Goal: Information Seeking & Learning: Find specific fact

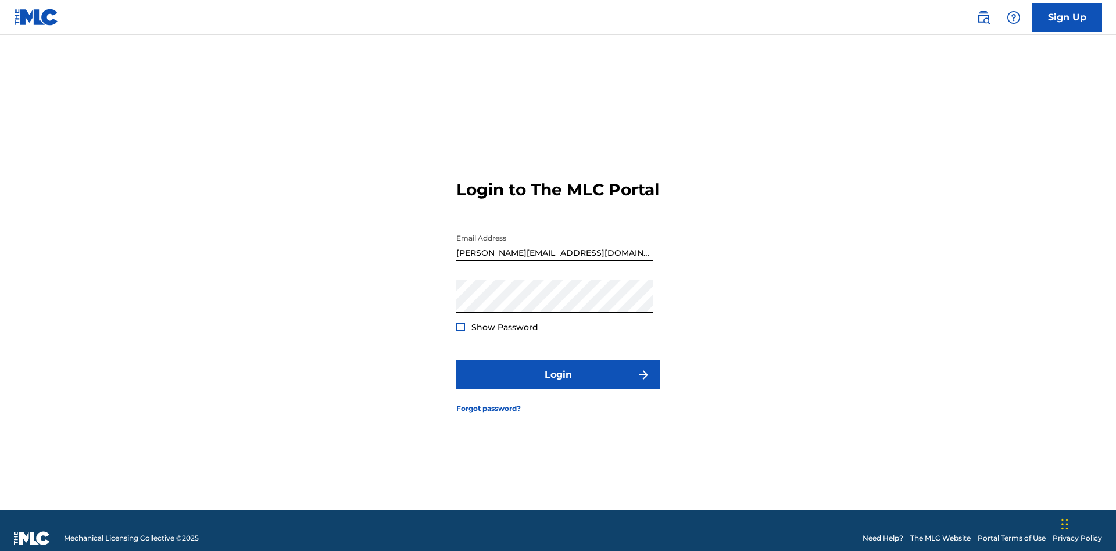
scroll to position [15, 0]
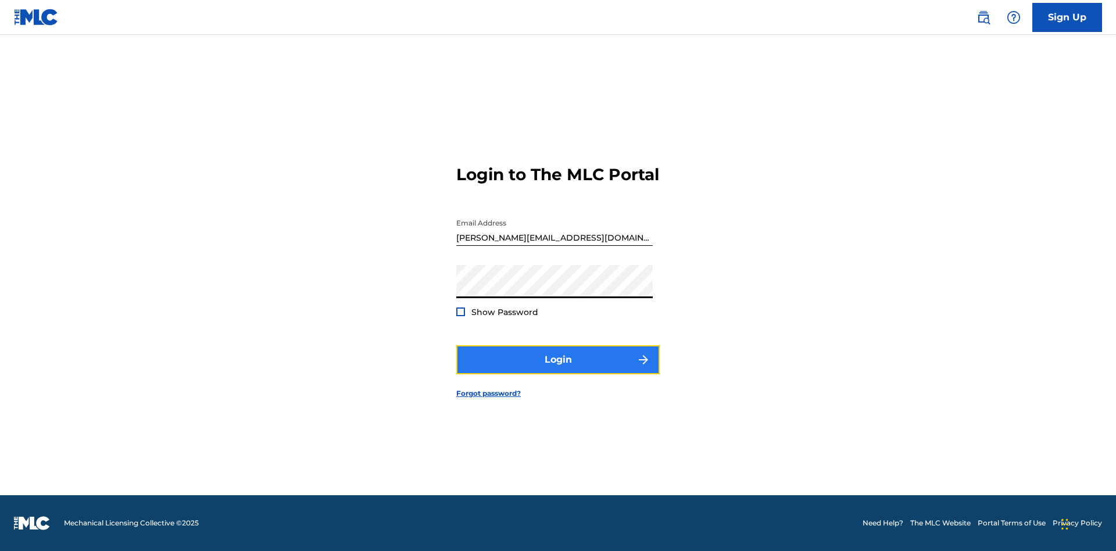
click at [558, 370] on button "Login" at bounding box center [557, 359] width 203 height 29
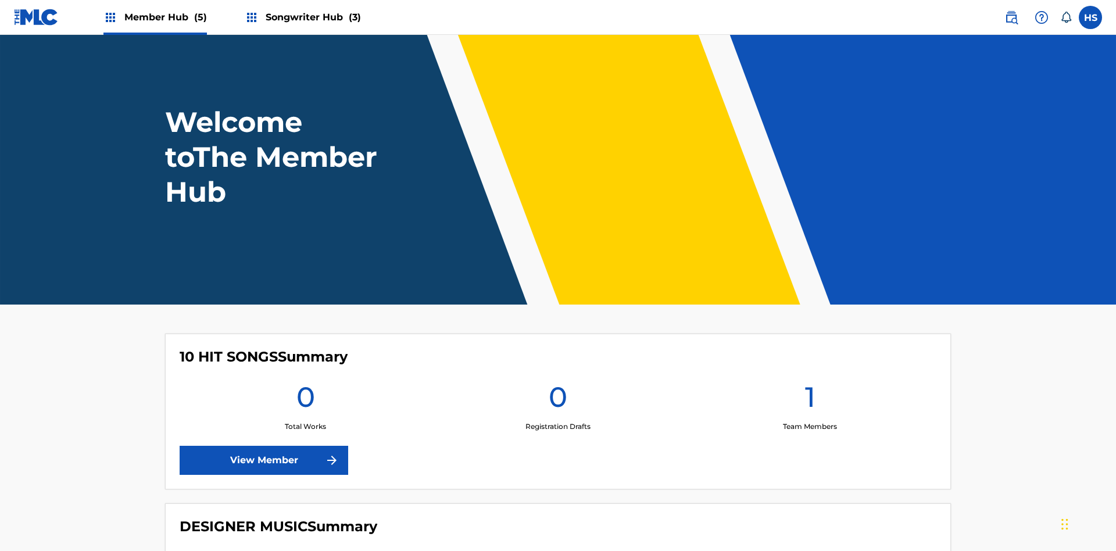
click at [312, 17] on span "Songwriter Hub (3)" at bounding box center [313, 16] width 95 height 13
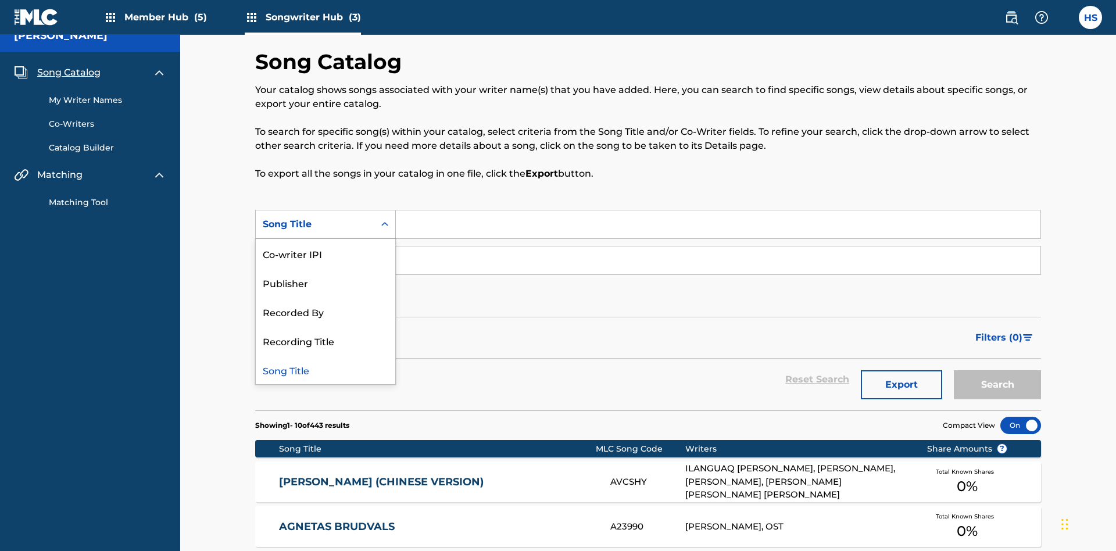
click at [326, 355] on div "Song Title" at bounding box center [326, 369] width 140 height 29
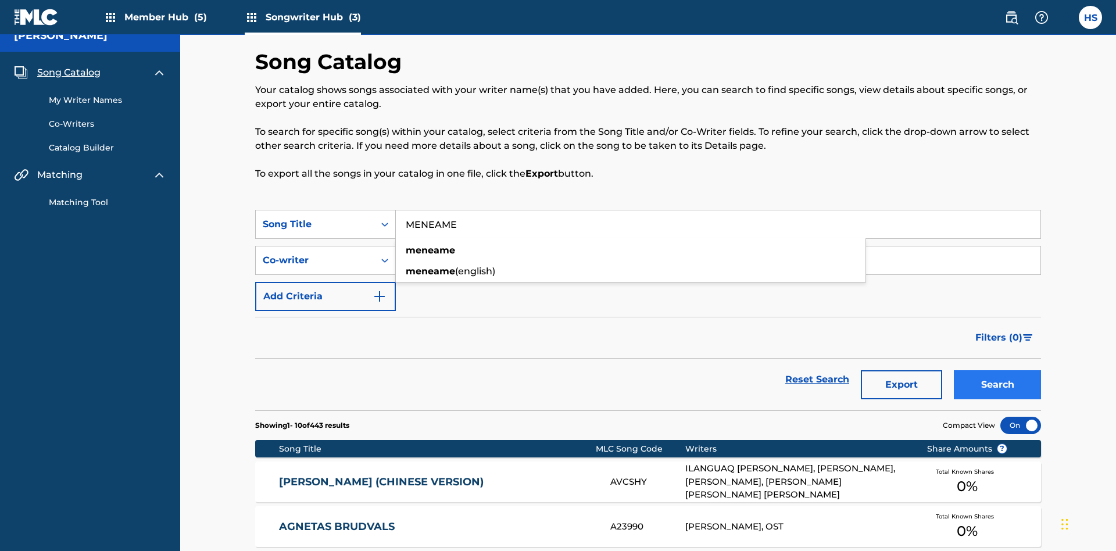
type input "MENEAME"
click at [998, 370] on button "Search" at bounding box center [997, 384] width 87 height 29
click at [718, 210] on input "MENEAME" at bounding box center [718, 224] width 645 height 28
click at [315, 253] on div "Co-writer" at bounding box center [315, 260] width 105 height 14
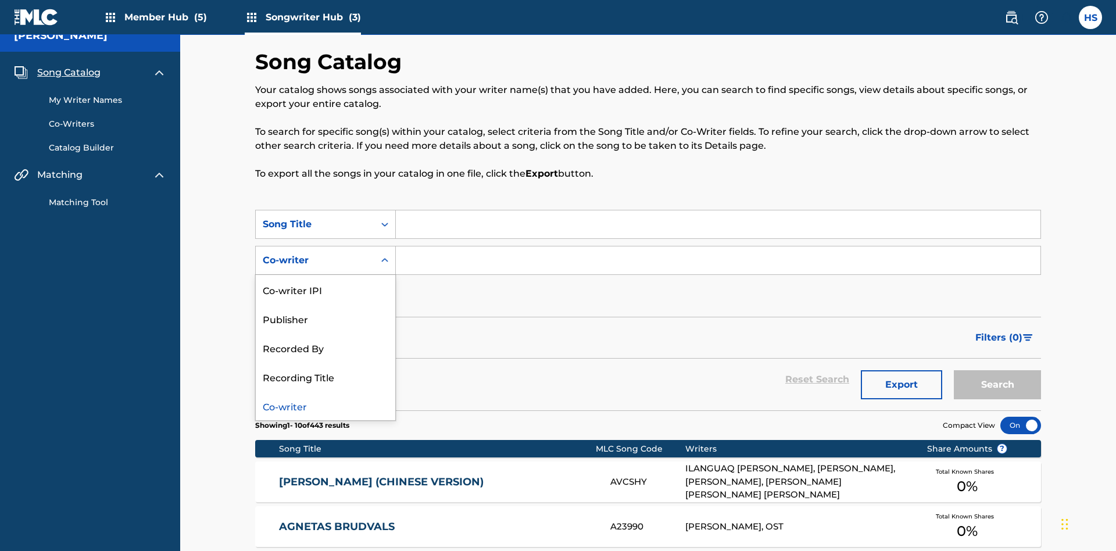
click at [326, 391] on div "Co-writer" at bounding box center [326, 405] width 140 height 29
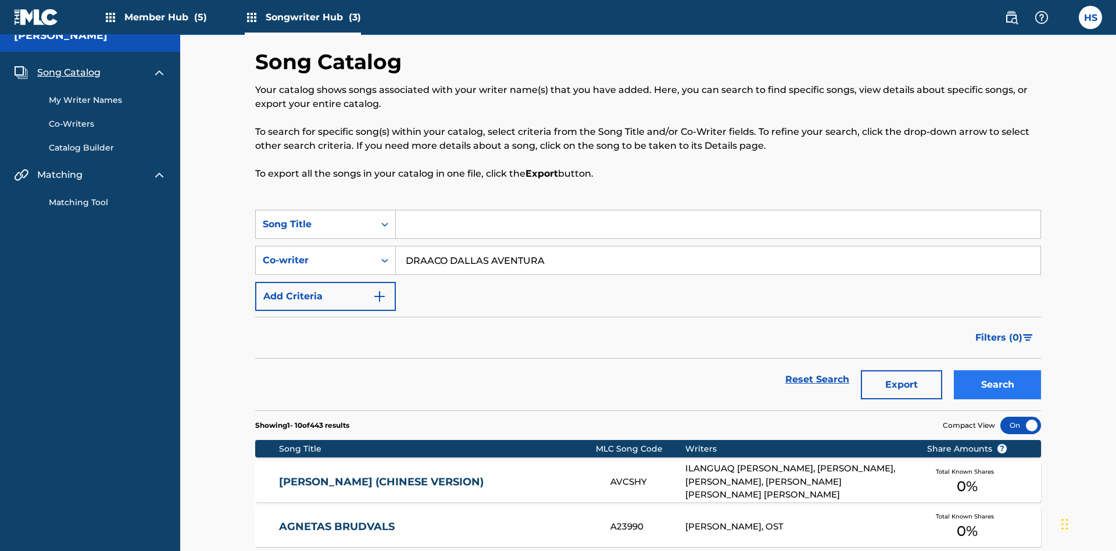
type input "DRAACO DALLAS AVENTURA"
click at [998, 370] on button "Search" at bounding box center [997, 384] width 87 height 29
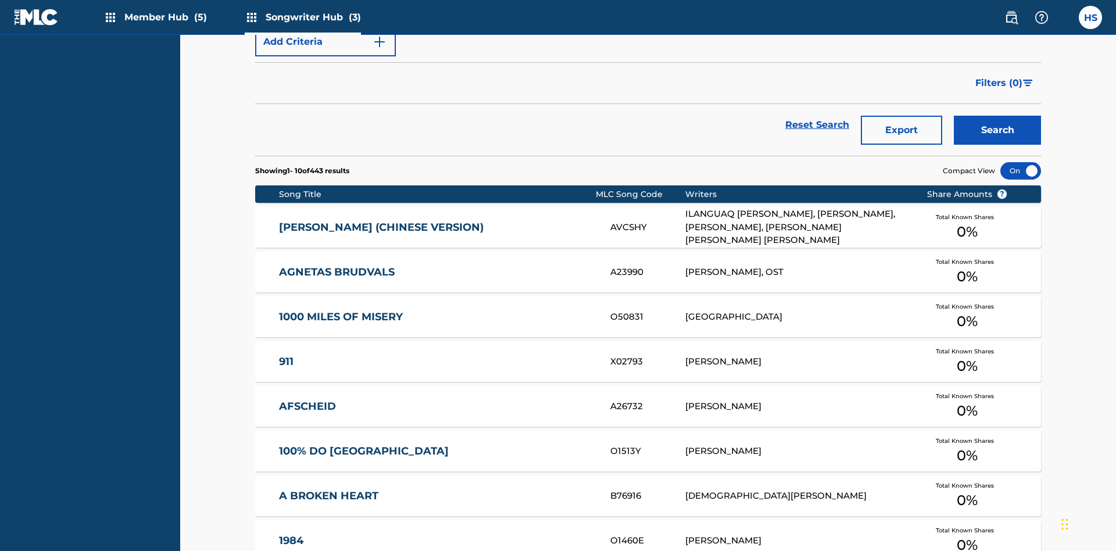
click at [718, 20] on input "DRAACO DALLAS AVENTURA" at bounding box center [718, 6] width 645 height 28
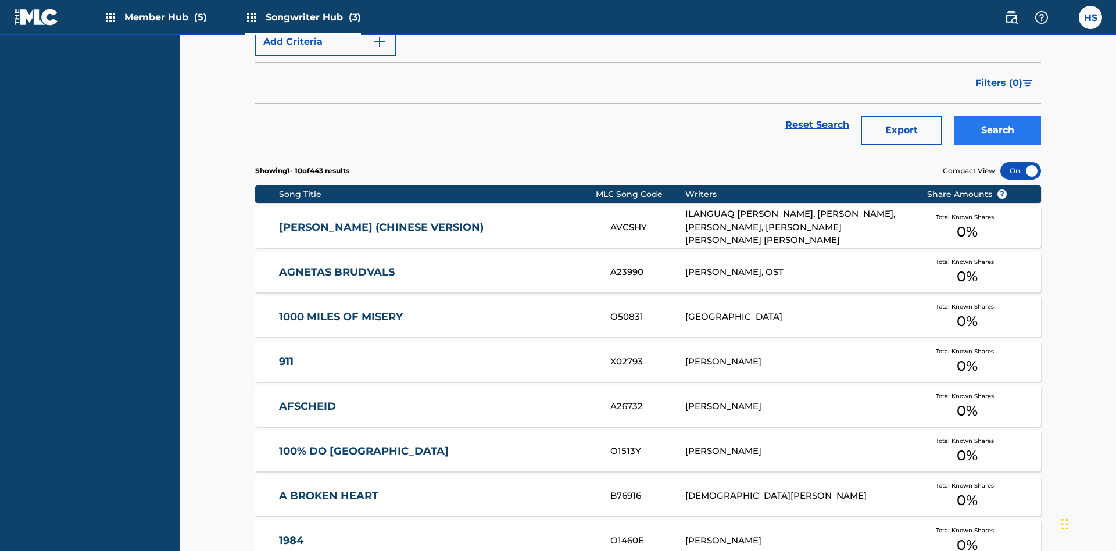
type input "00766422818"
click at [998, 116] on button "Search" at bounding box center [997, 130] width 87 height 29
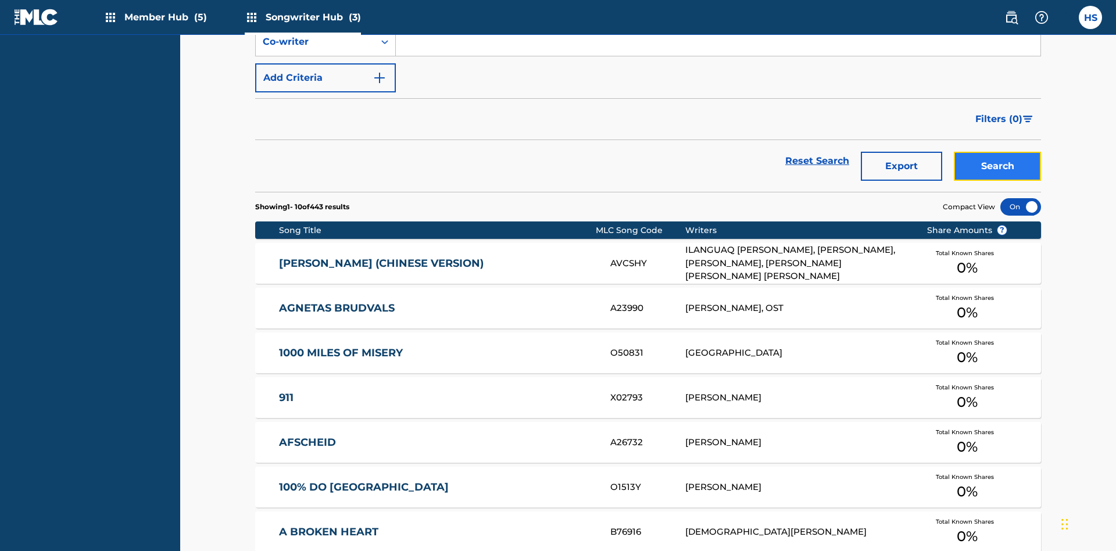
scroll to position [0, 0]
click at [315, 13] on div "Co-writer IPI" at bounding box center [315, 6] width 105 height 14
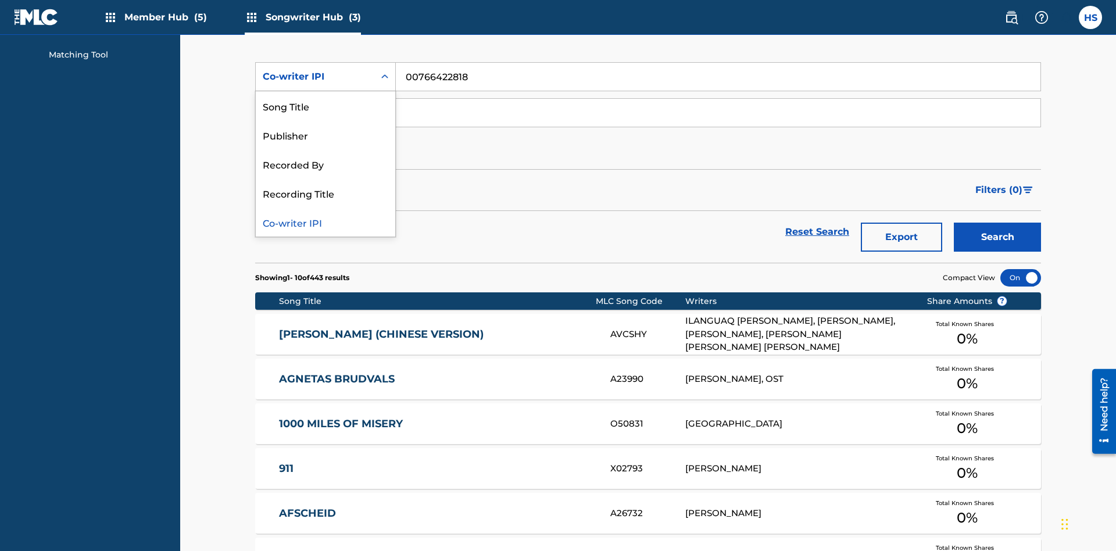
click at [326, 164] on div "Recorded By" at bounding box center [326, 163] width 140 height 29
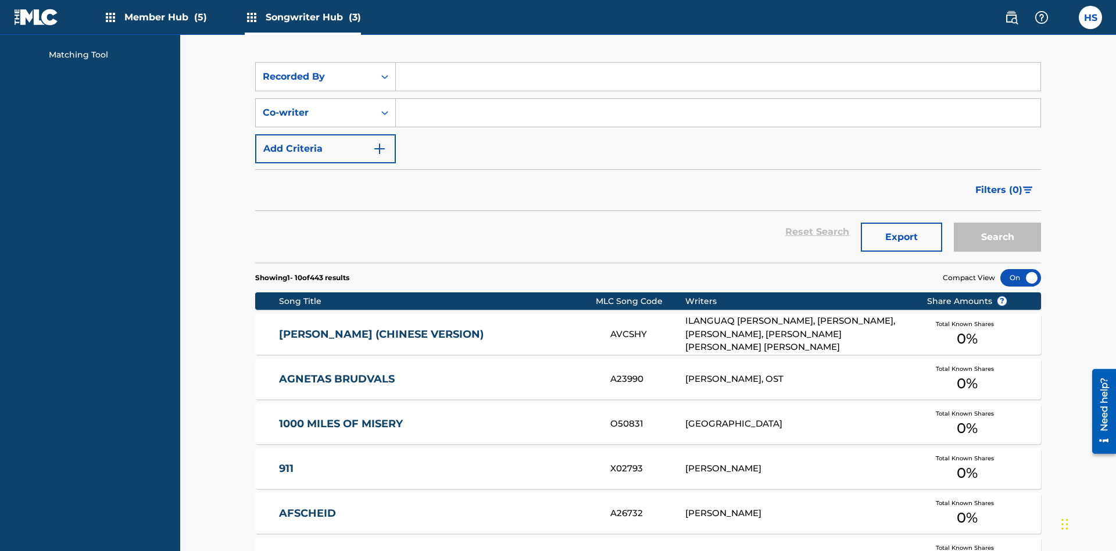
click at [718, 84] on input "Search Form" at bounding box center [718, 77] width 645 height 28
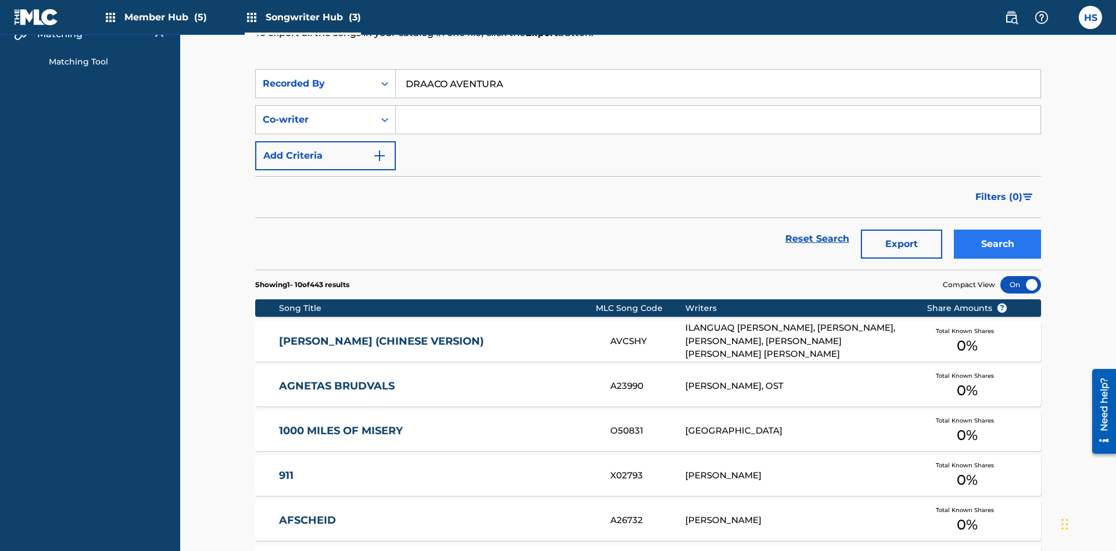
type input "DRAACO AVENTURA"
click at [998, 230] on button "Search" at bounding box center [997, 244] width 87 height 29
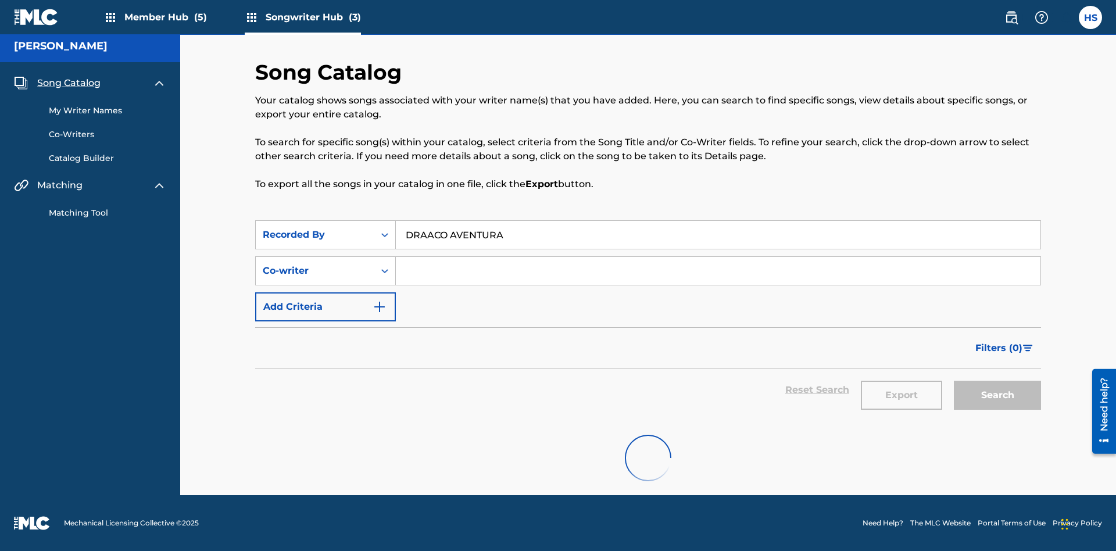
scroll to position [5, 0]
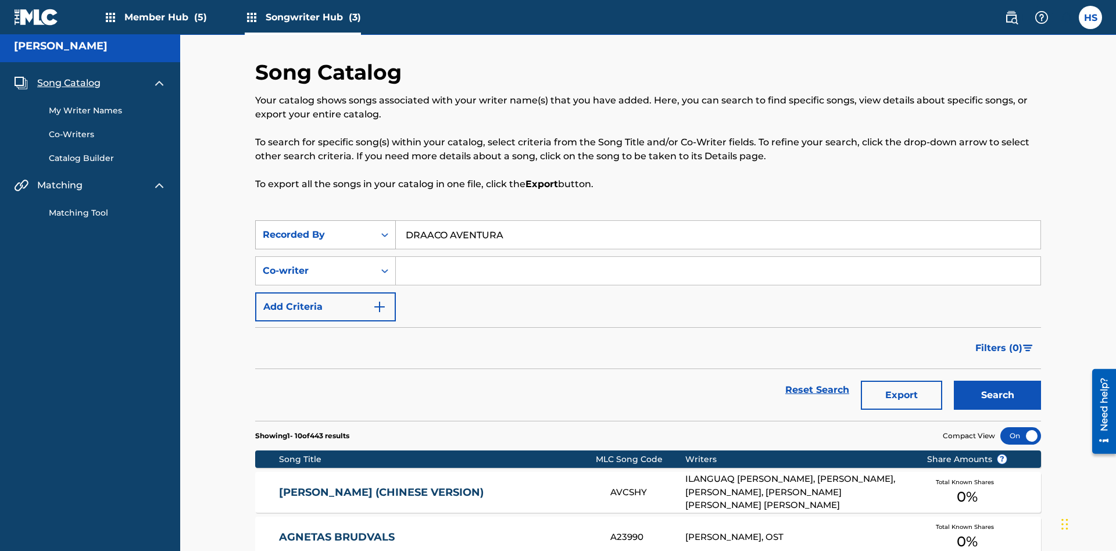
click at [315, 228] on div "Recorded By" at bounding box center [315, 235] width 105 height 14
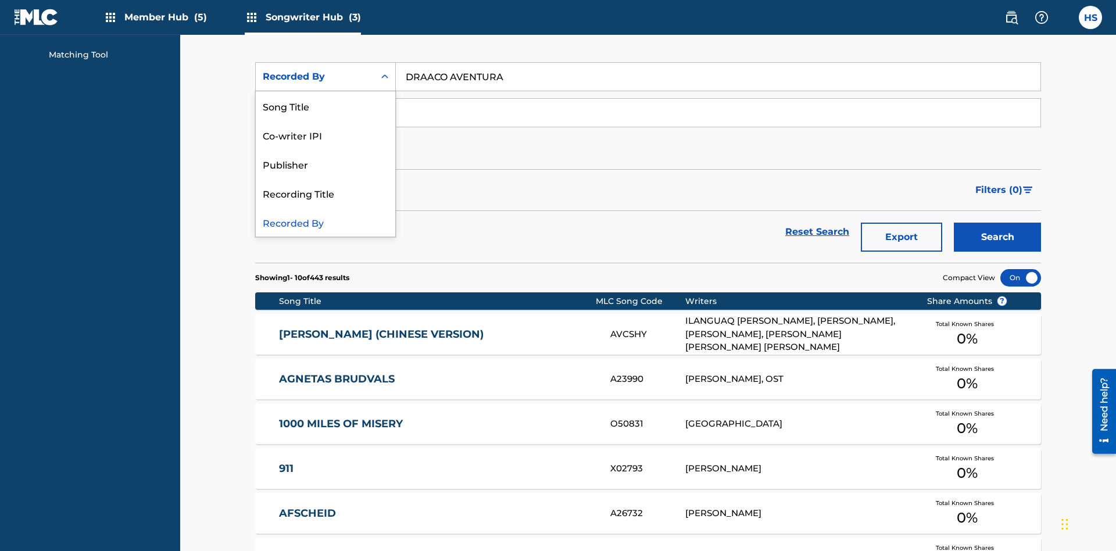
click at [326, 164] on div "Publisher" at bounding box center [326, 163] width 140 height 29
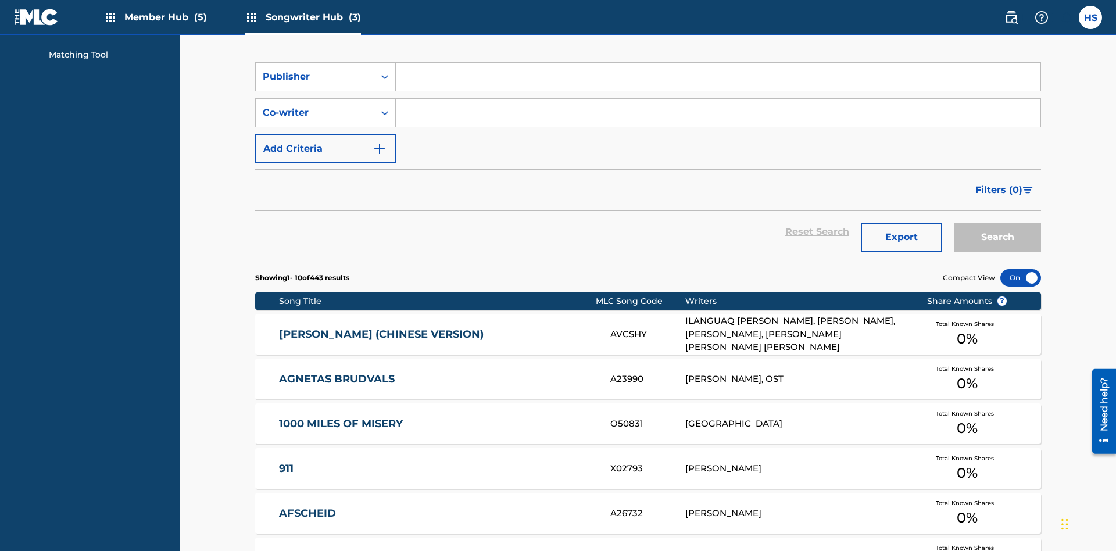
click at [718, 84] on input "Search Form" at bounding box center [718, 77] width 645 height 28
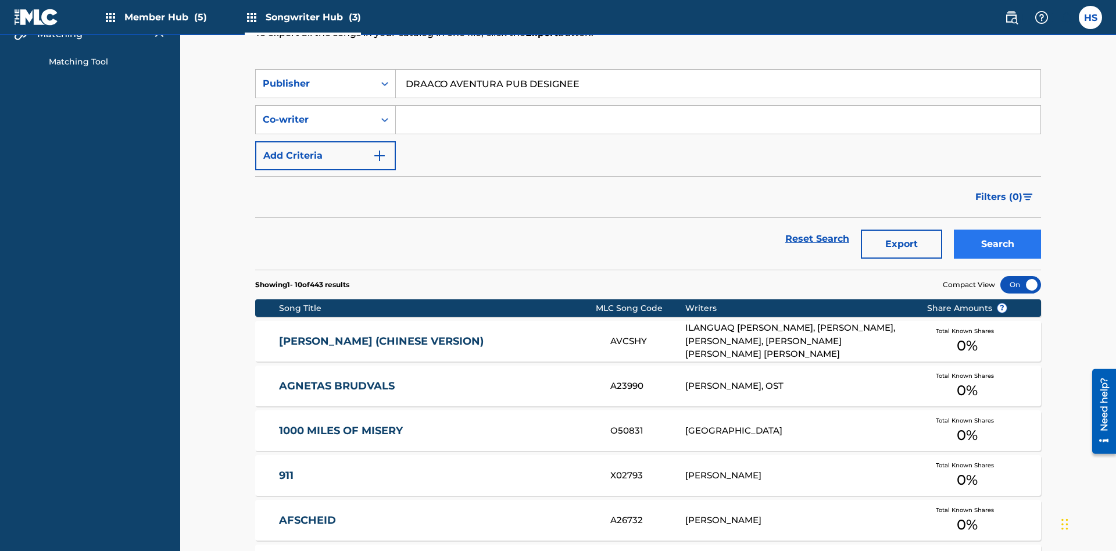
type input "DRAACO AVENTURA PUB DESIGNEE"
click at [998, 230] on button "Search" at bounding box center [997, 244] width 87 height 29
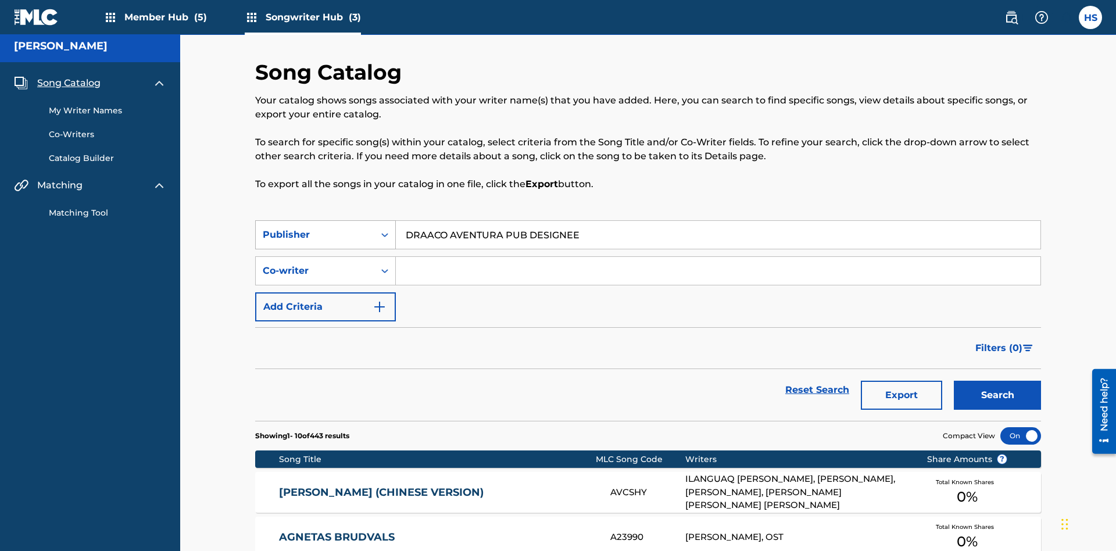
click at [315, 228] on div "Publisher" at bounding box center [315, 235] width 105 height 14
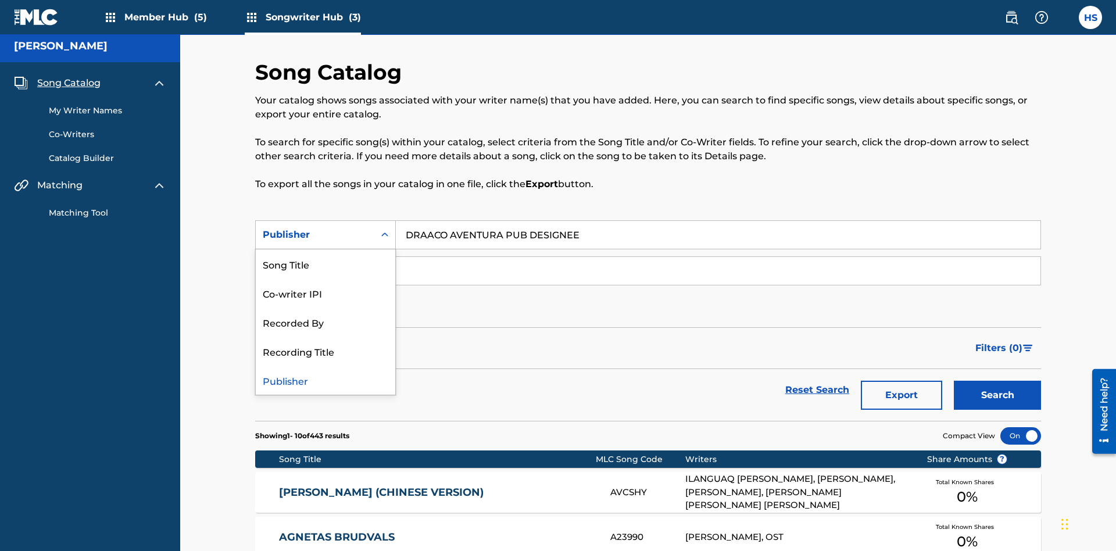
scroll to position [163, 0]
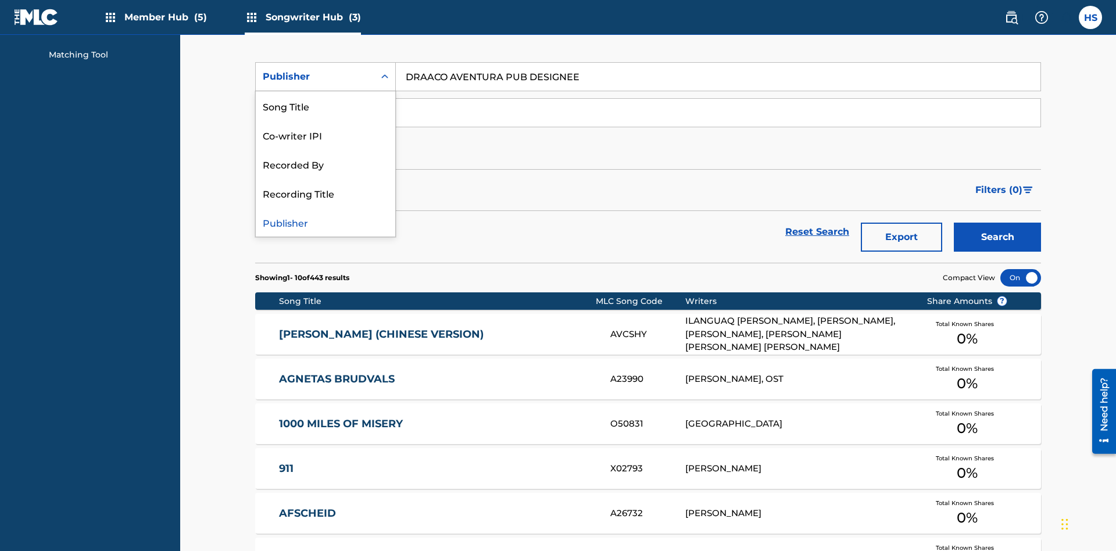
click at [326, 193] on div "Recording Title" at bounding box center [326, 192] width 140 height 29
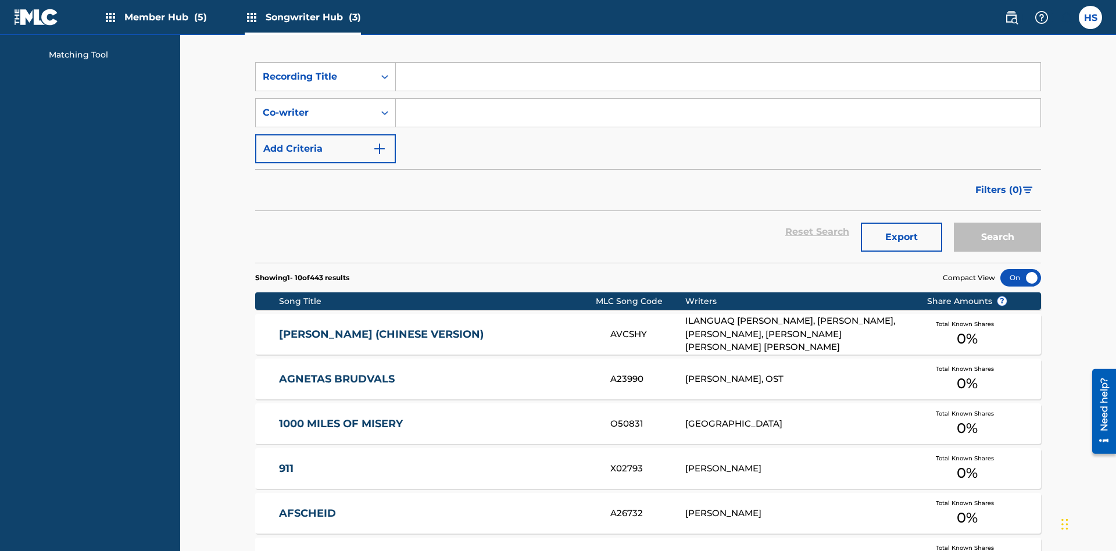
click at [718, 84] on input "Search Form" at bounding box center [718, 77] width 645 height 28
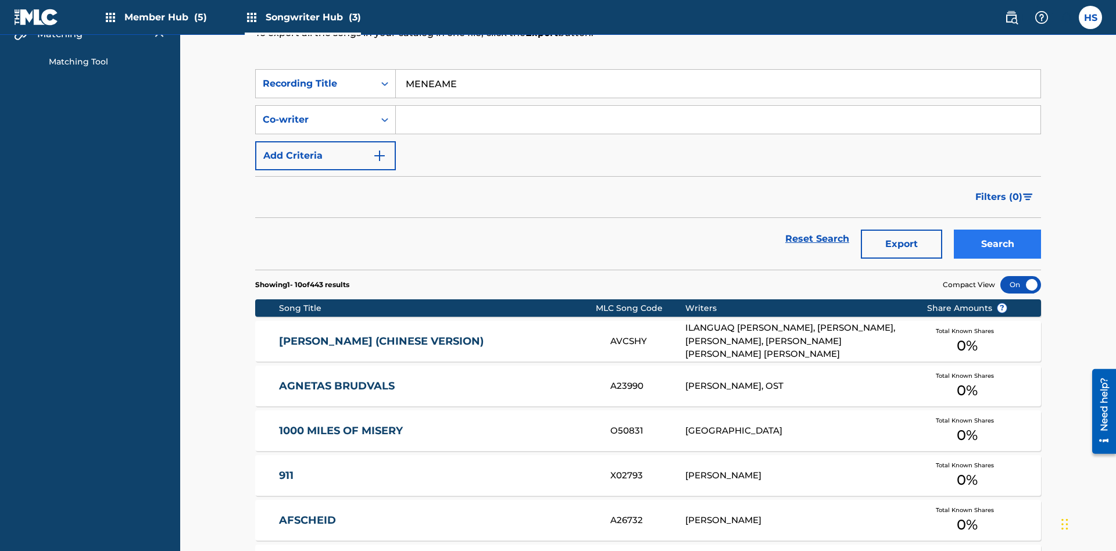
type input "MENEAME"
click at [998, 230] on button "Search" at bounding box center [997, 244] width 87 height 29
